Goal: Find specific page/section: Find specific page/section

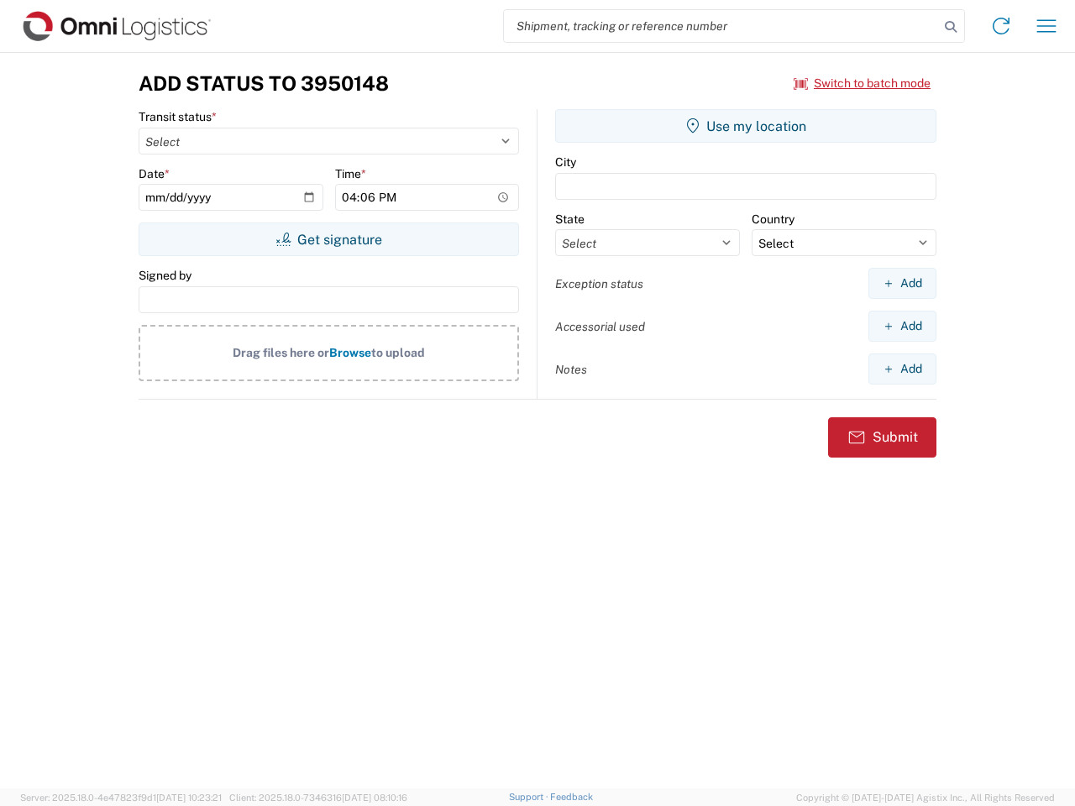
click at [721, 26] on input "search" at bounding box center [721, 26] width 435 height 32
click at [951, 27] on icon at bounding box center [951, 27] width 24 height 24
click at [1001, 26] on icon at bounding box center [1001, 26] width 27 height 27
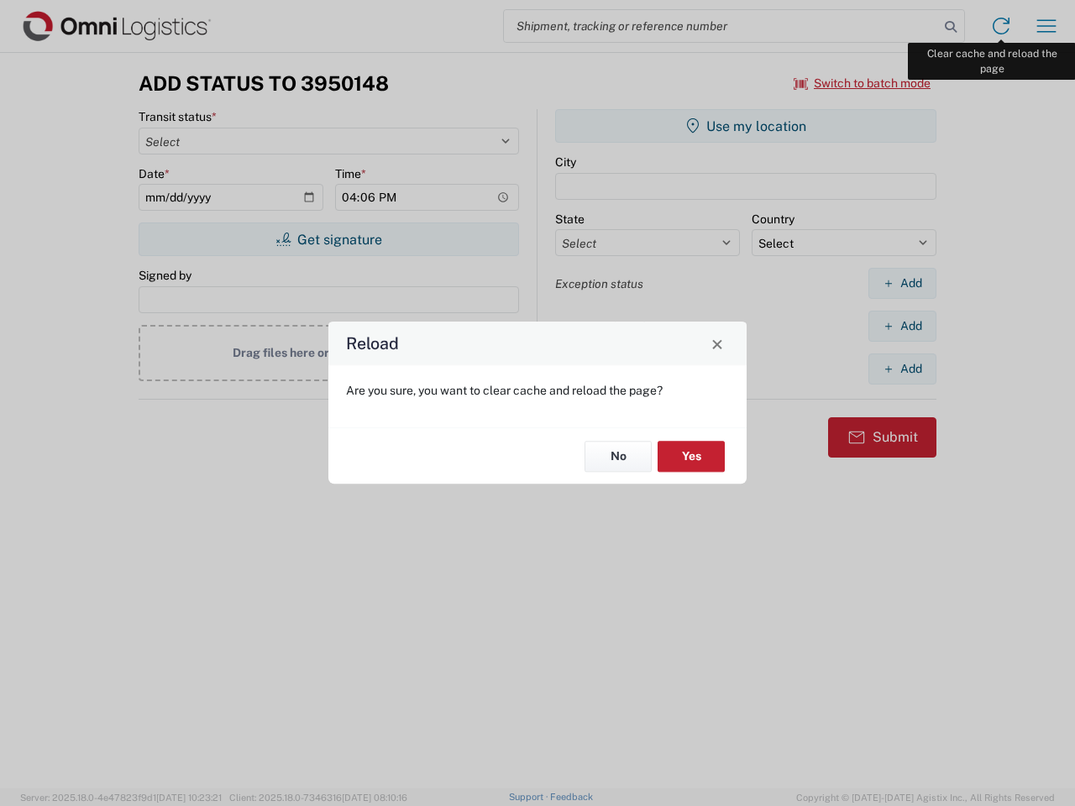
click at [1047, 26] on div "Reload Are you sure, you want to clear cache and reload the page? No Yes" at bounding box center [537, 403] width 1075 height 806
click at [863, 83] on div "Reload Are you sure, you want to clear cache and reload the page? No Yes" at bounding box center [537, 403] width 1075 height 806
click at [328, 239] on div "Reload Are you sure, you want to clear cache and reload the page? No Yes" at bounding box center [537, 403] width 1075 height 806
click at [746, 126] on div "Reload Are you sure, you want to clear cache and reload the page? No Yes" at bounding box center [537, 403] width 1075 height 806
click at [902, 283] on div "Reload Are you sure, you want to clear cache and reload the page? No Yes" at bounding box center [537, 403] width 1075 height 806
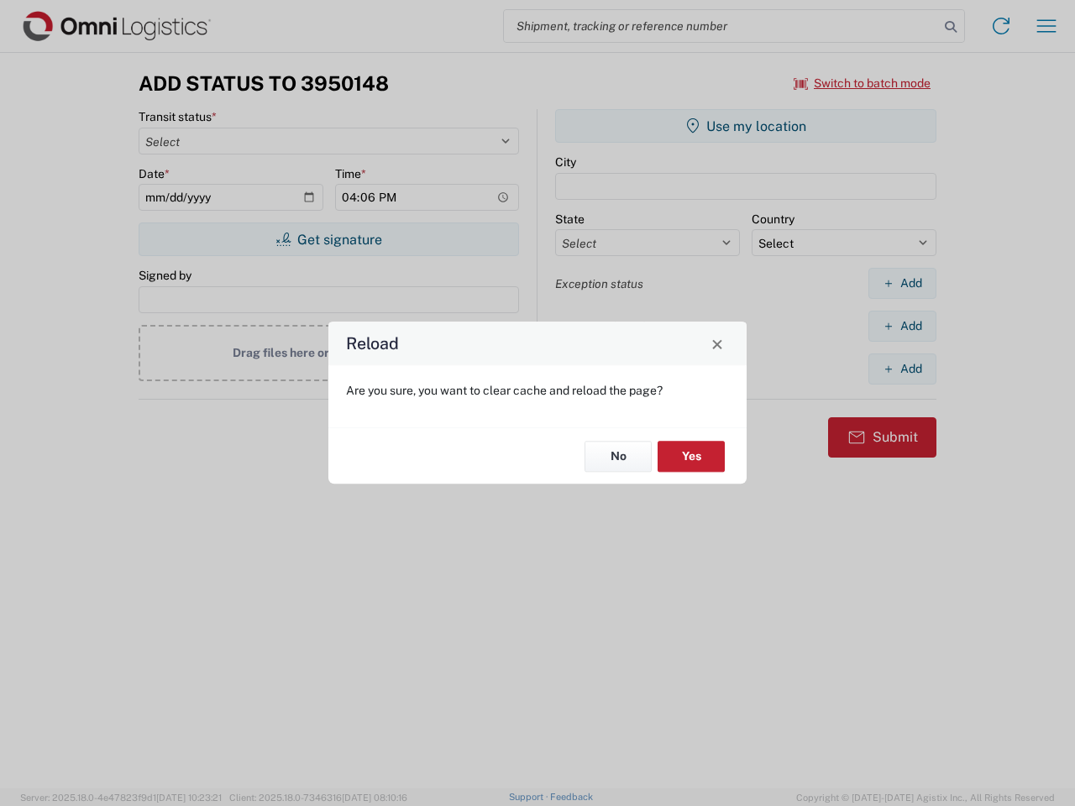
click at [902, 326] on div "Reload Are you sure, you want to clear cache and reload the page? No Yes" at bounding box center [537, 403] width 1075 height 806
click at [902, 369] on div "Reload Are you sure, you want to clear cache and reload the page? No Yes" at bounding box center [537, 403] width 1075 height 806
